Goal: Task Accomplishment & Management: Manage account settings

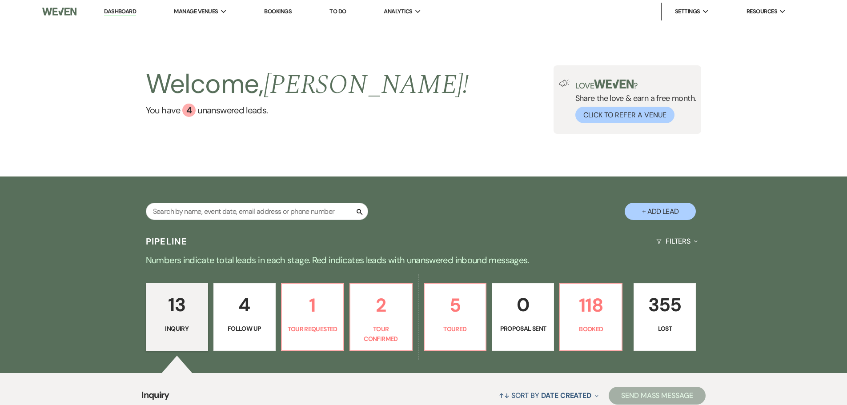
click at [113, 12] on link "Dashboard" at bounding box center [120, 12] width 32 height 8
click at [110, 9] on link "Dashboard" at bounding box center [120, 12] width 32 height 8
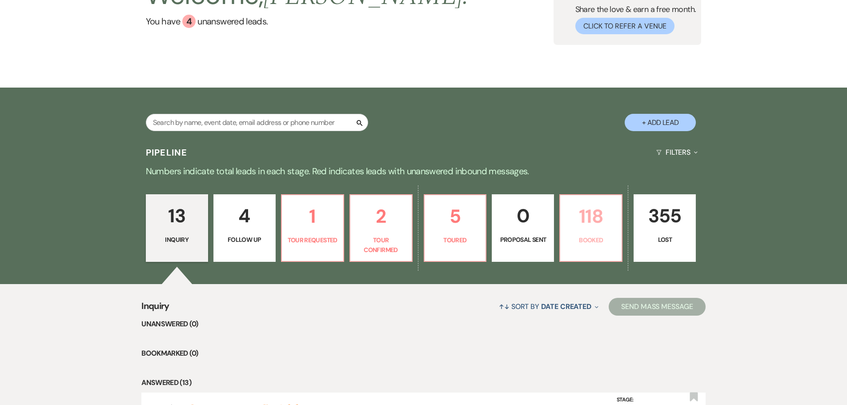
click at [570, 224] on p "118" at bounding box center [590, 216] width 51 height 30
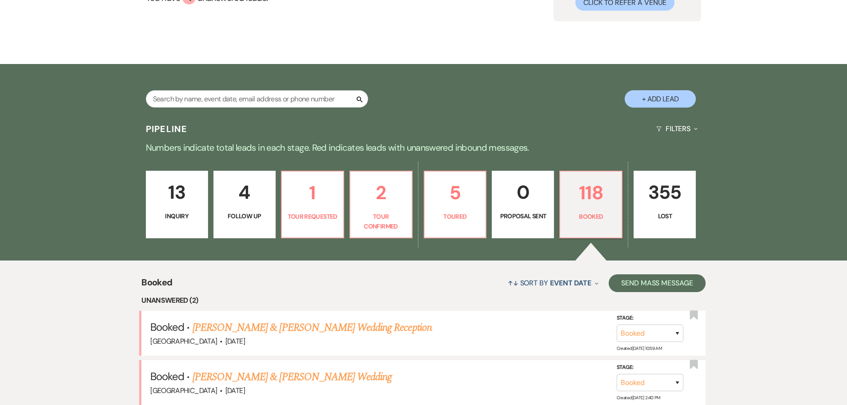
scroll to position [133, 0]
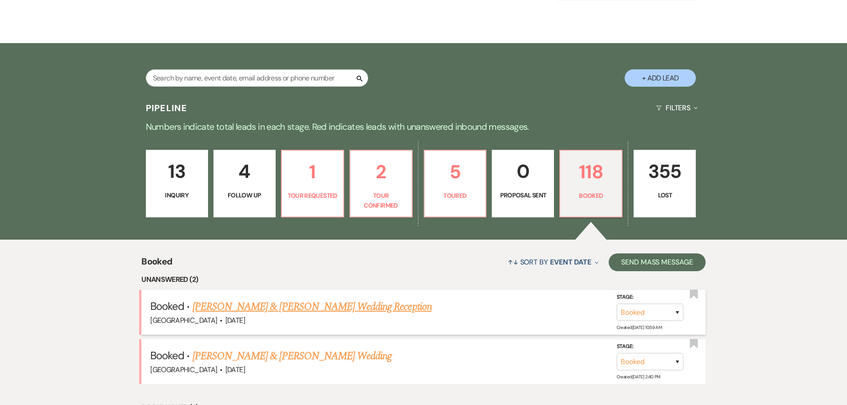
click at [273, 305] on link "[PERSON_NAME] & [PERSON_NAME] Wedding Reception" at bounding box center [311, 307] width 239 height 16
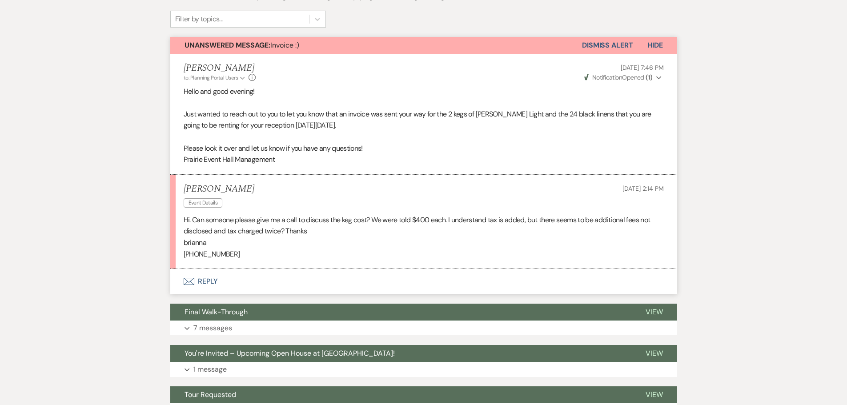
scroll to position [221, 0]
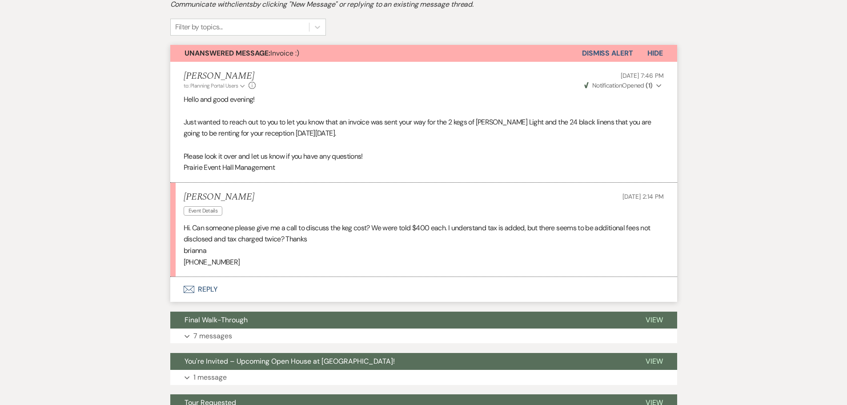
click at [212, 289] on button "Envelope Reply" at bounding box center [423, 289] width 507 height 25
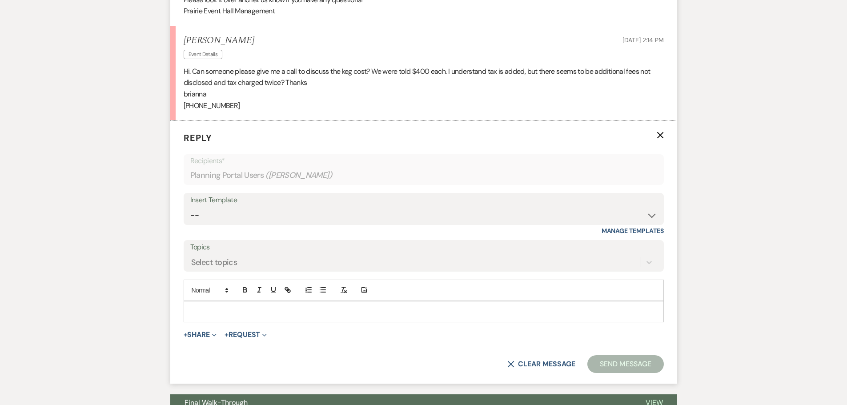
scroll to position [388, 0]
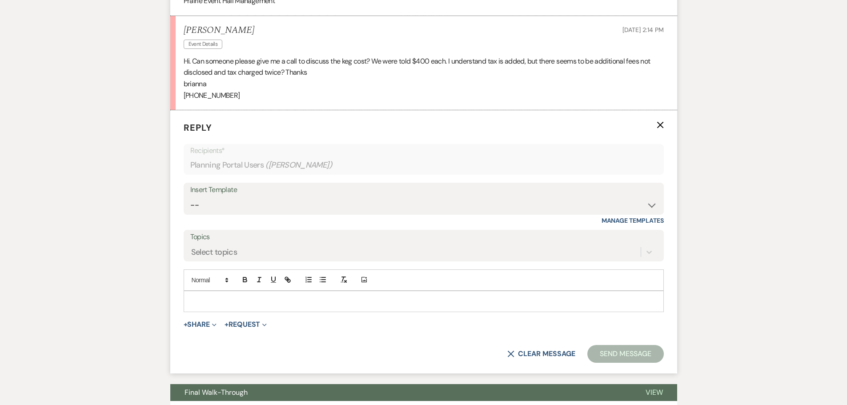
click at [374, 302] on p at bounding box center [424, 302] width 466 height 10
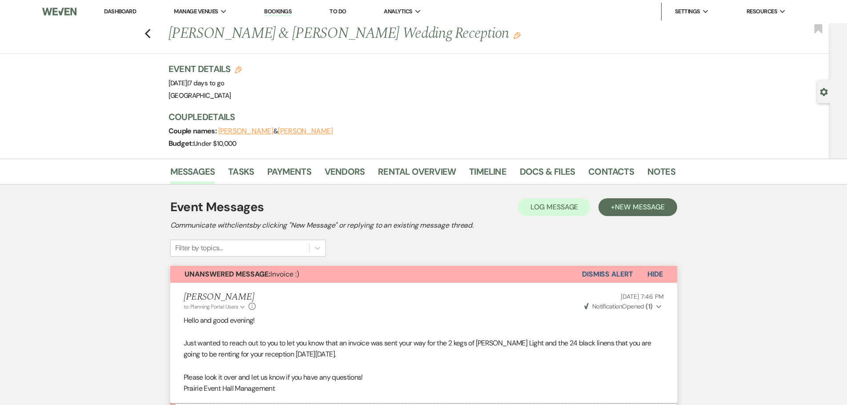
click at [242, 69] on icon "Edit" at bounding box center [238, 69] width 7 height 7
select select "677"
select select "false"
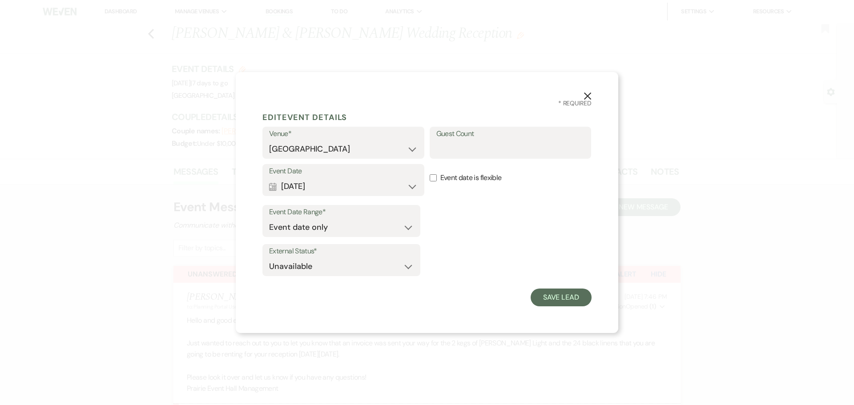
click at [469, 129] on label "Guest Count" at bounding box center [510, 134] width 148 height 13
click at [469, 140] on input "Guest Count" at bounding box center [510, 148] width 148 height 17
click at [464, 145] on input "Guest Count" at bounding box center [510, 148] width 148 height 17
type input "250"
click at [550, 297] on button "Save Lead" at bounding box center [560, 298] width 61 height 18
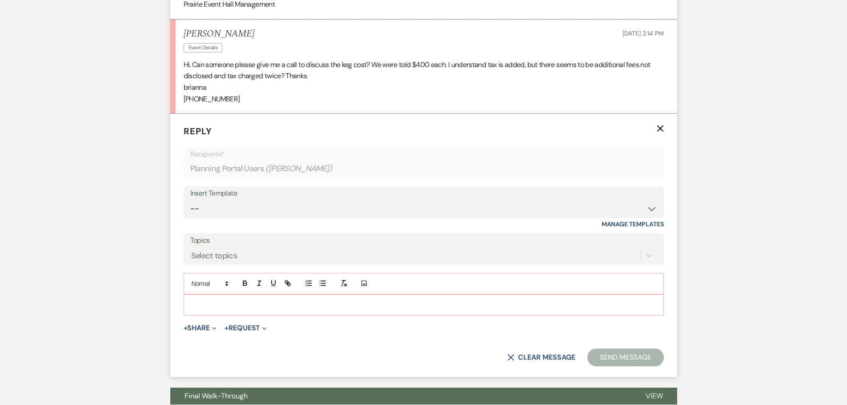
scroll to position [400, 0]
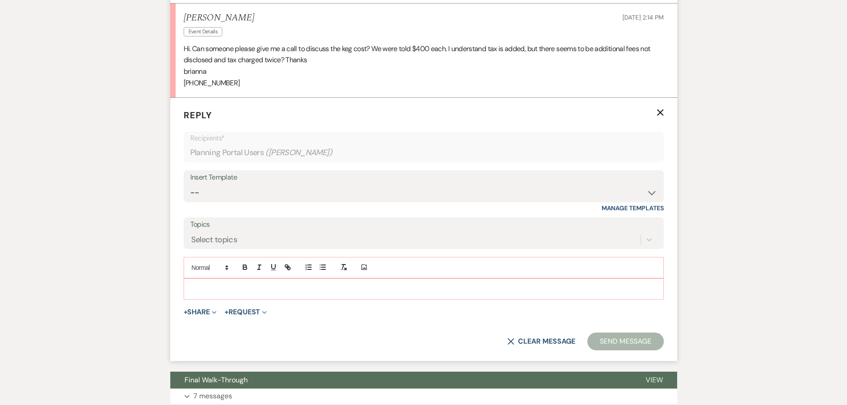
click at [316, 291] on p at bounding box center [424, 289] width 466 height 10
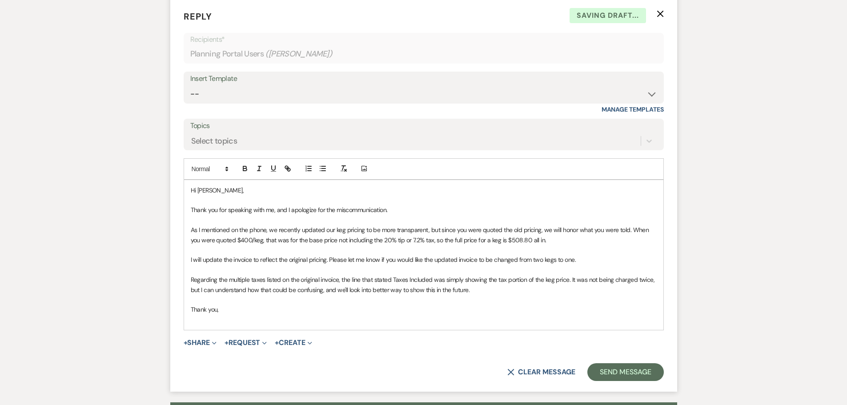
scroll to position [630, 0]
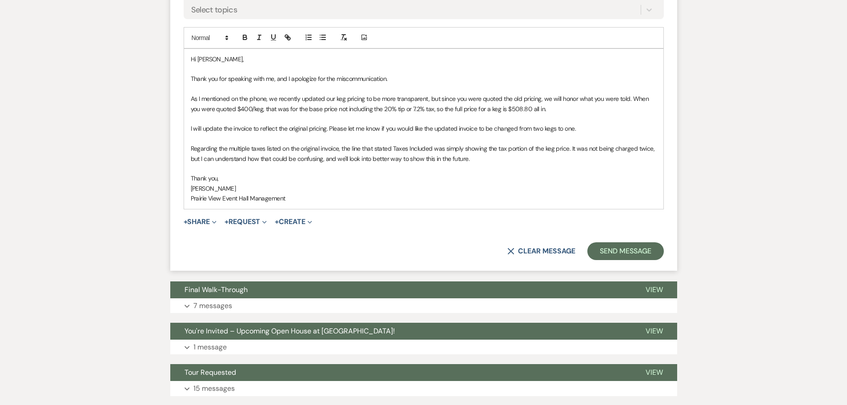
click at [487, 156] on p "Regarding the multiple taxes listed on the original invoice, the line that stat…" at bounding box center [424, 154] width 466 height 20
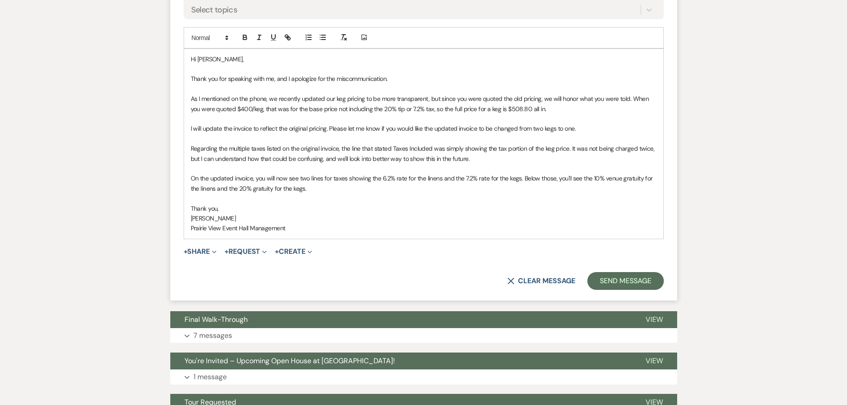
click at [321, 190] on p "On the updated invoice, you will now see two lines for taxes showing the 6.2% r…" at bounding box center [424, 183] width 466 height 20
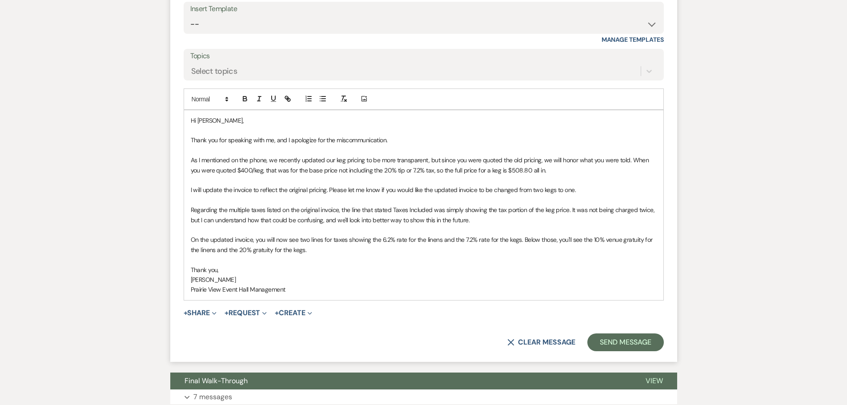
scroll to position [541, 0]
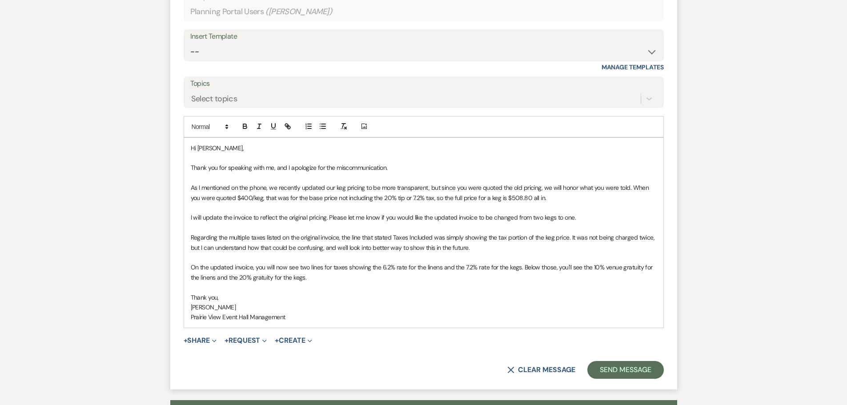
click at [529, 196] on p "As I mentioned on the phone, we recently updated our keg pricing to be more tra…" at bounding box center [424, 193] width 466 height 20
click at [319, 286] on p at bounding box center [424, 287] width 466 height 10
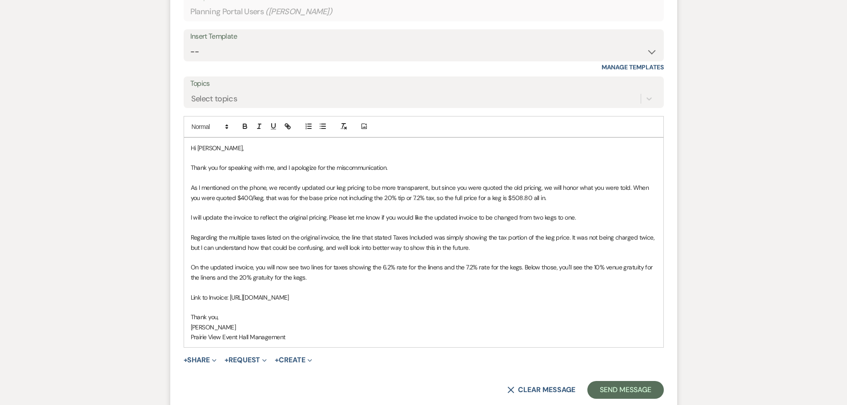
type input "[URL][DOMAIN_NAME]"
click at [403, 313] on link at bounding box center [401, 314] width 19 height 7
click at [455, 326] on p "[PERSON_NAME]" at bounding box center [424, 327] width 466 height 10
click at [623, 386] on button "Send Message" at bounding box center [625, 390] width 76 height 18
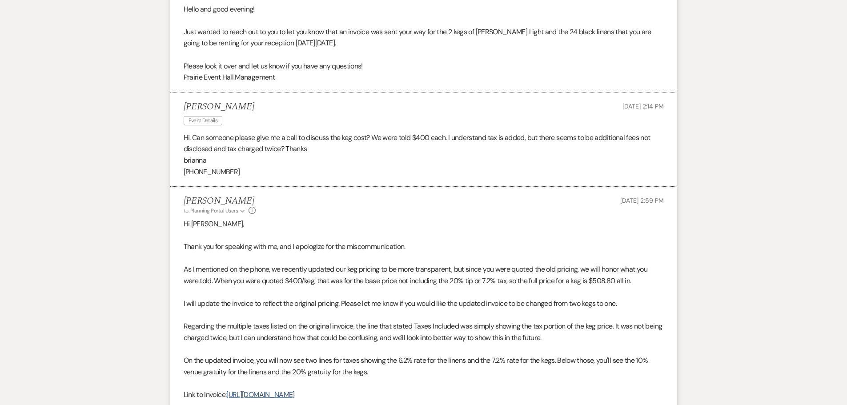
scroll to position [0, 0]
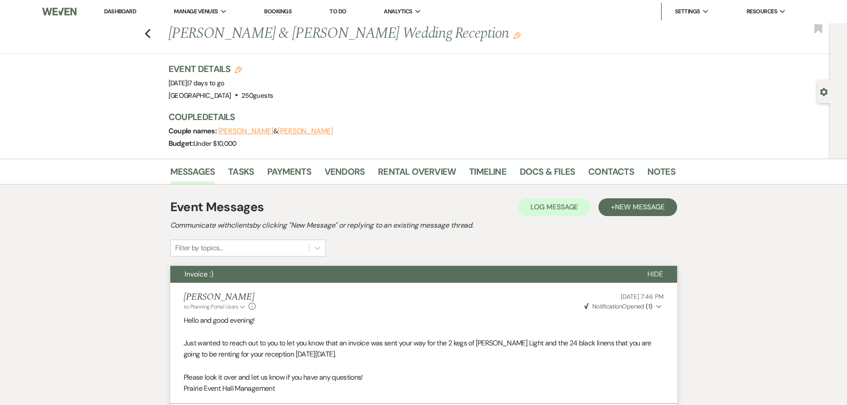
click at [147, 28] on div "Previous [PERSON_NAME] & [PERSON_NAME] Wedding Reception Edit Bookmark" at bounding box center [413, 38] width 834 height 31
click at [148, 31] on icon "Previous" at bounding box center [147, 33] width 7 height 11
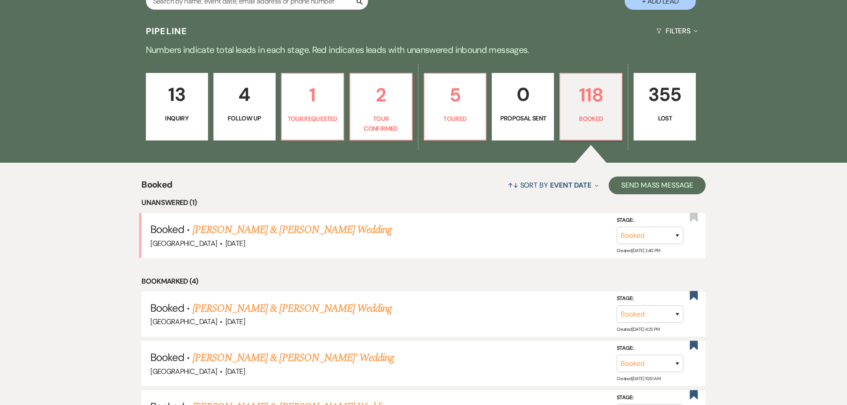
scroll to position [222, 0]
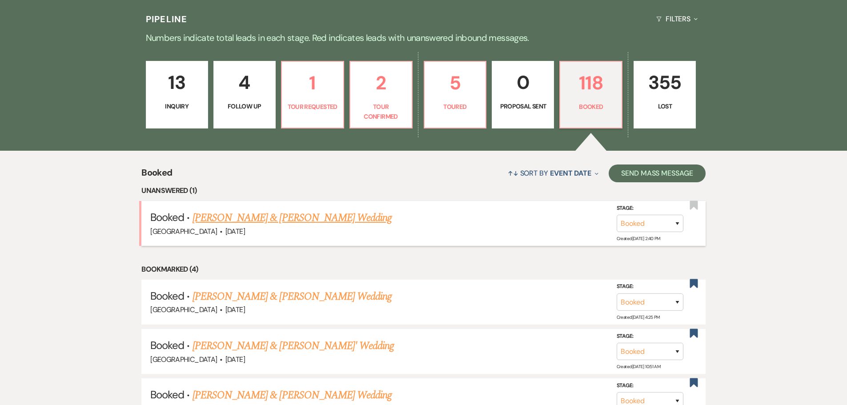
click at [316, 209] on li "Booked · [PERSON_NAME] & [PERSON_NAME] Wedding [GEOGRAPHIC_DATA] · [DATE] Stage…" at bounding box center [423, 223] width 564 height 45
click at [310, 219] on link "[PERSON_NAME] & [PERSON_NAME] Wedding" at bounding box center [291, 218] width 199 height 16
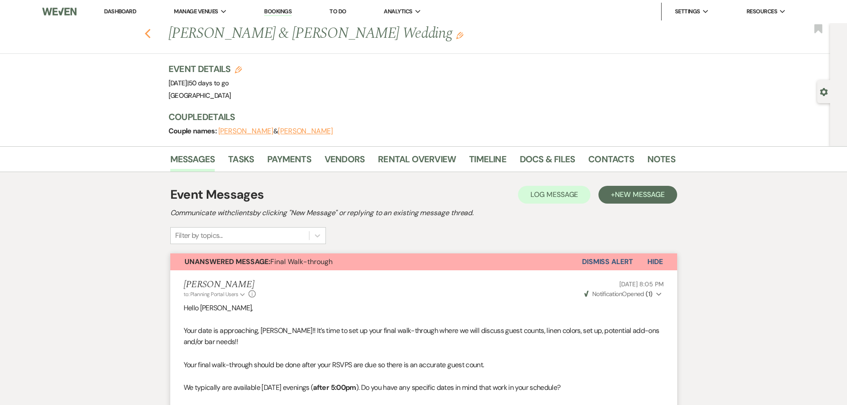
click at [150, 37] on use "button" at bounding box center [147, 34] width 6 height 10
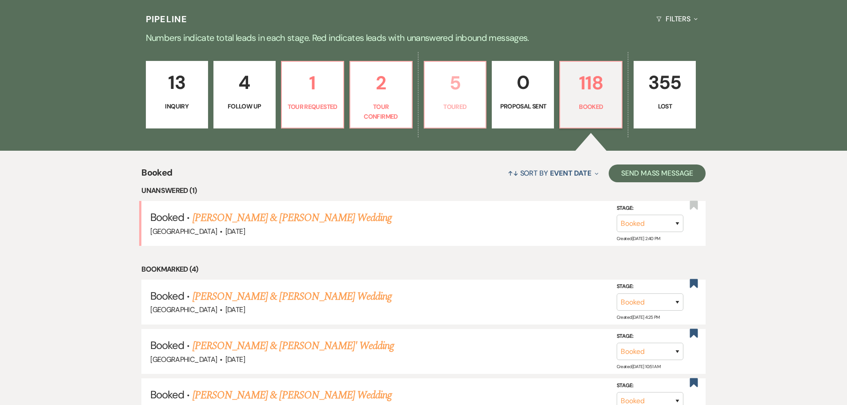
click at [445, 98] on link "5 Toured" at bounding box center [455, 95] width 63 height 68
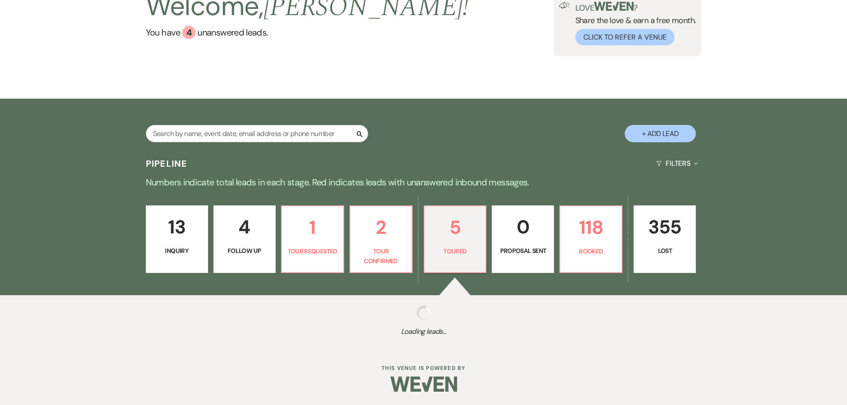
scroll to position [222, 0]
select select "5"
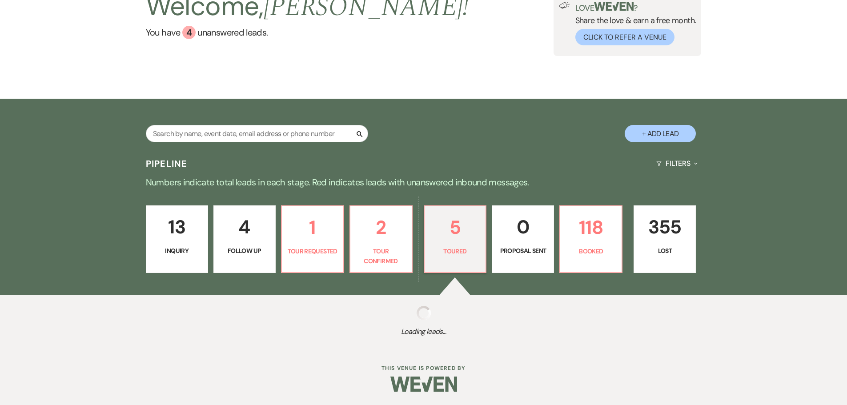
select select "5"
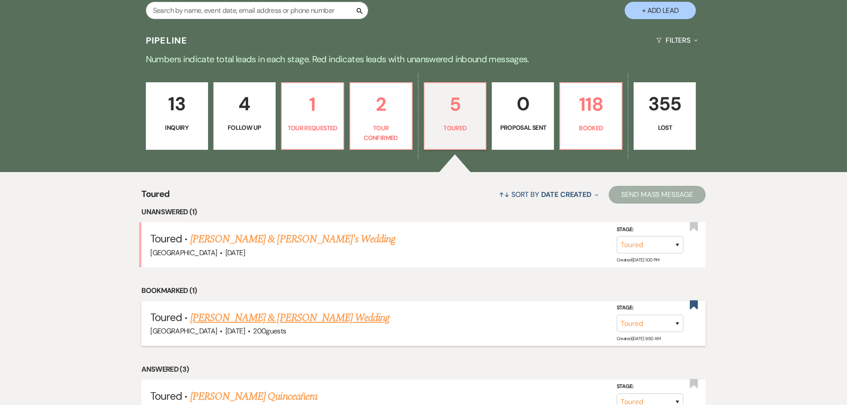
scroll to position [267, 0]
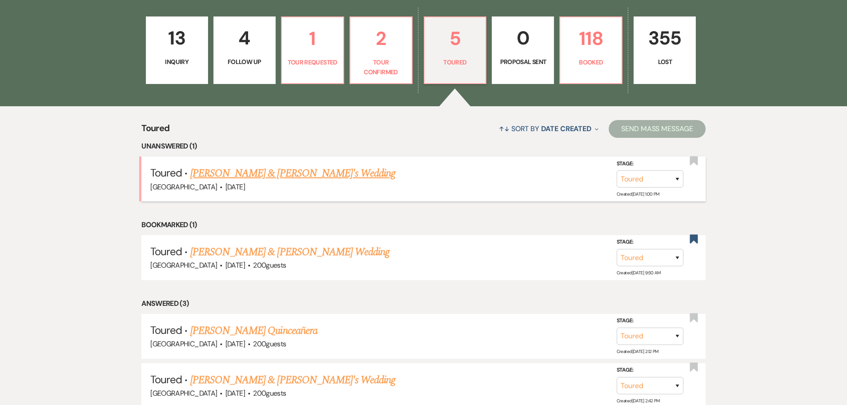
click at [301, 175] on link "[PERSON_NAME] & [PERSON_NAME]'s Wedding" at bounding box center [292, 173] width 205 height 16
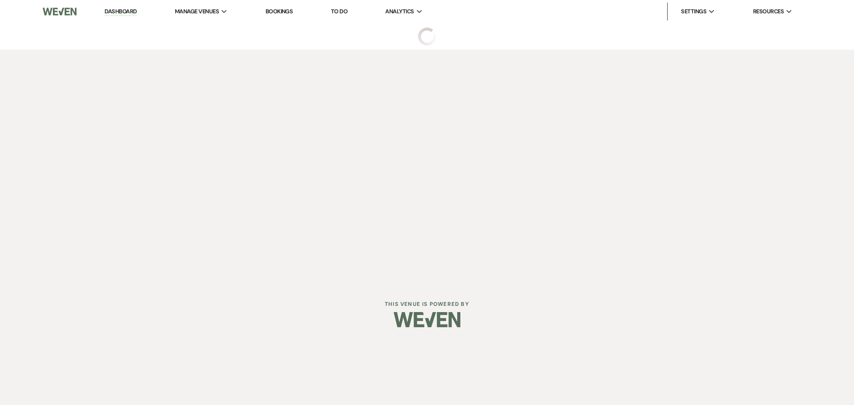
select select "5"
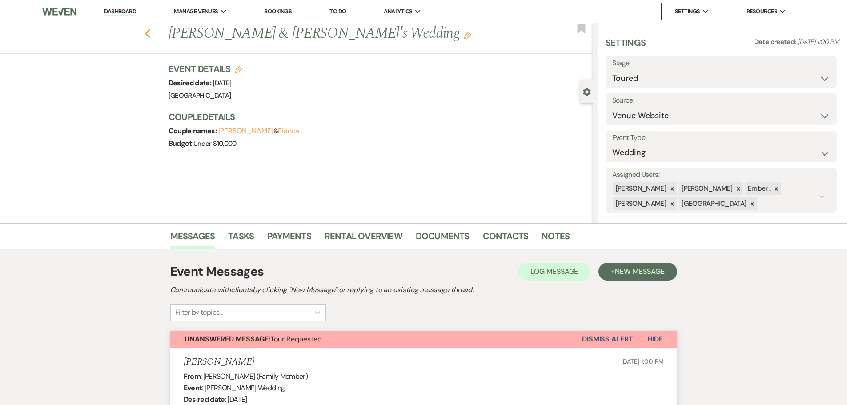
click at [150, 33] on use "button" at bounding box center [147, 34] width 6 height 10
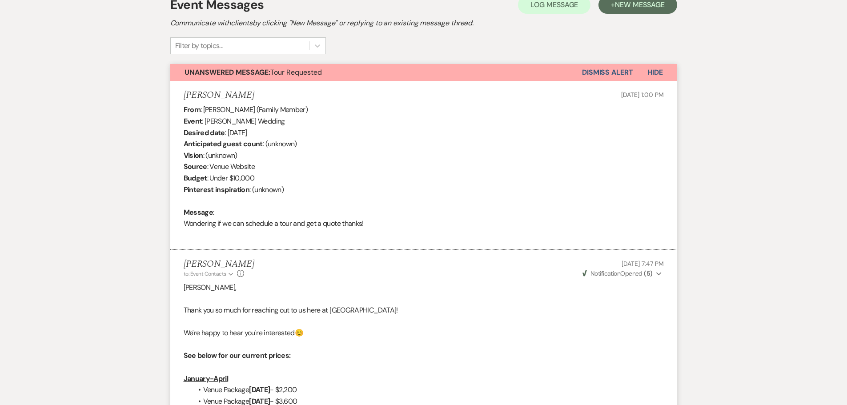
select select "5"
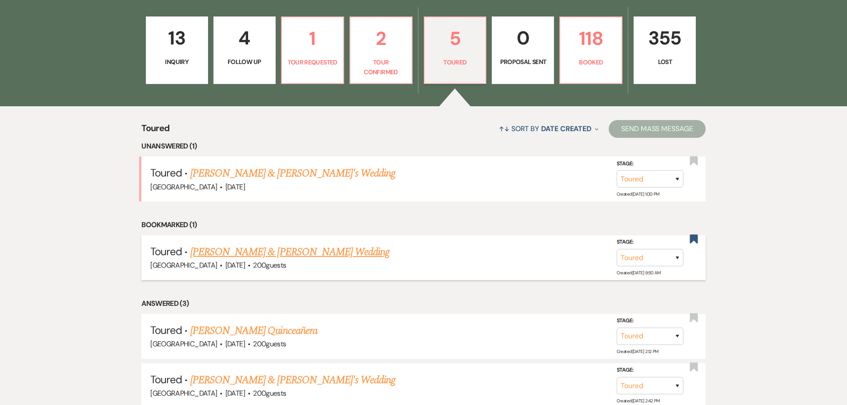
click at [310, 254] on link "[PERSON_NAME] & [PERSON_NAME] Wedding" at bounding box center [289, 252] width 199 height 16
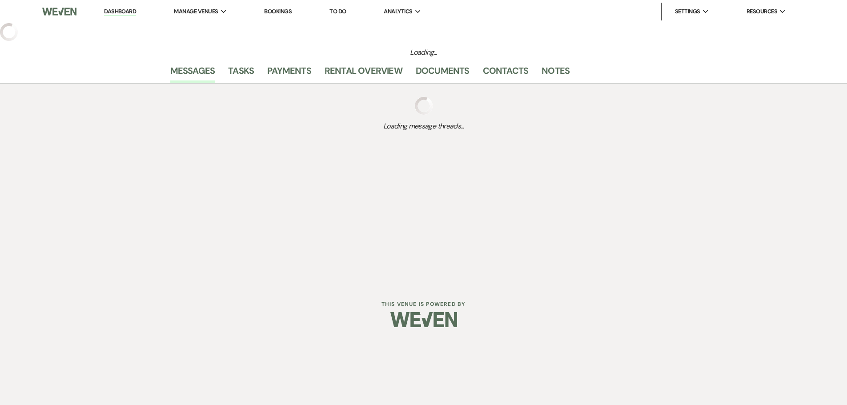
select select "5"
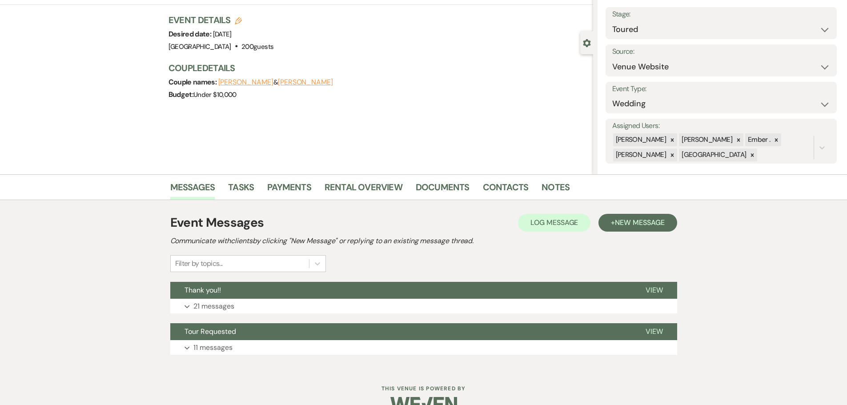
scroll to position [69, 0]
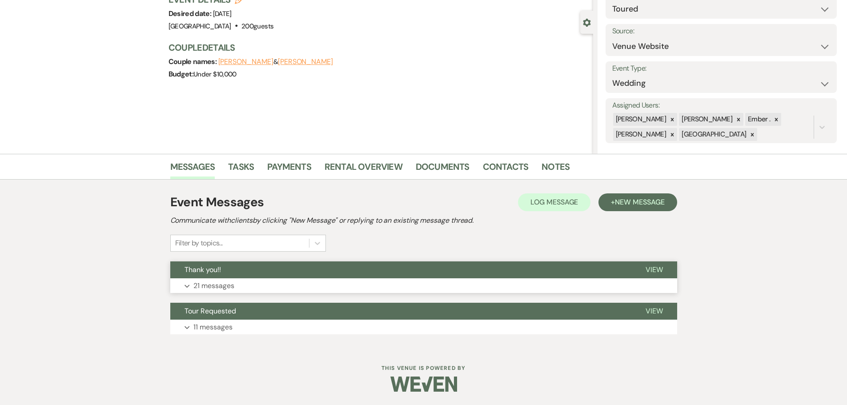
click at [225, 281] on p "21 messages" at bounding box center [213, 286] width 41 height 12
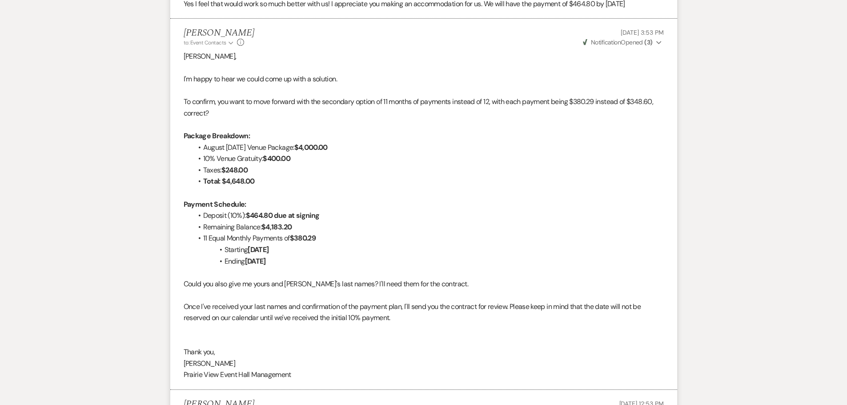
scroll to position [0, 0]
